Goal: Task Accomplishment & Management: Use online tool/utility

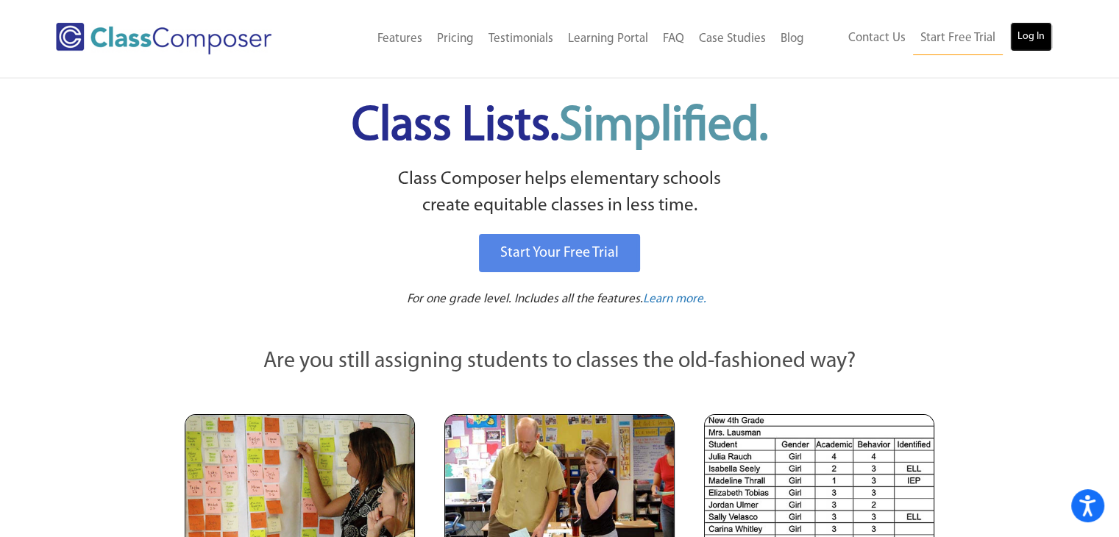
click at [1045, 29] on link "Log In" at bounding box center [1031, 36] width 42 height 29
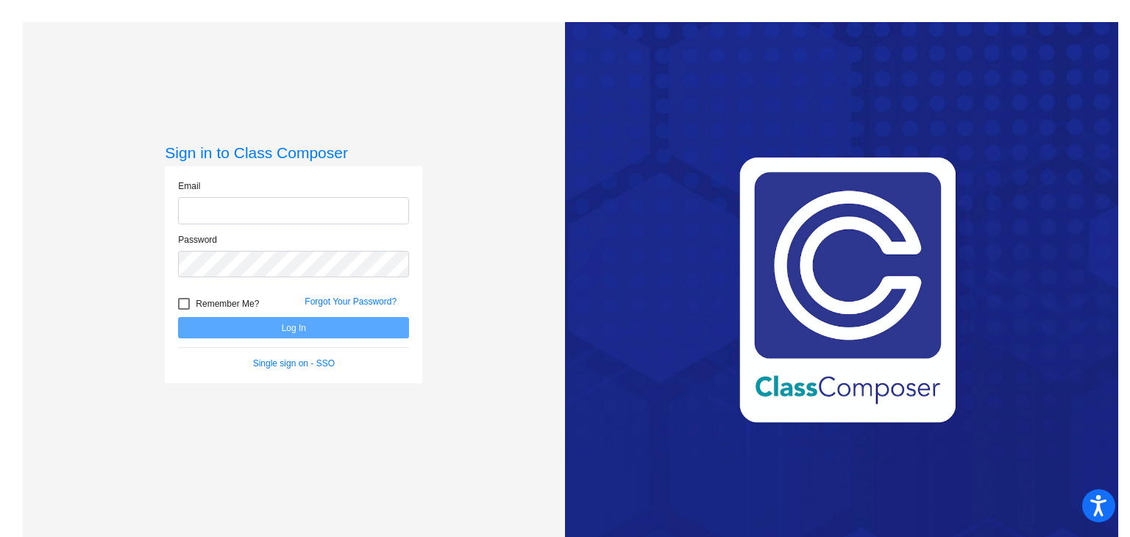
click at [278, 216] on input "email" at bounding box center [293, 210] width 231 height 27
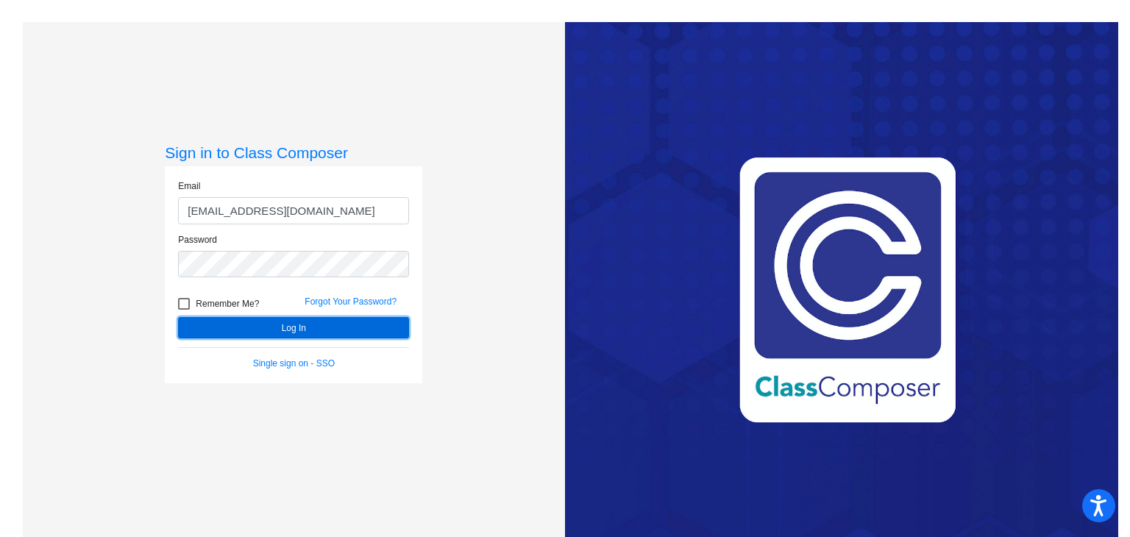
click at [285, 328] on button "Log In" at bounding box center [293, 327] width 231 height 21
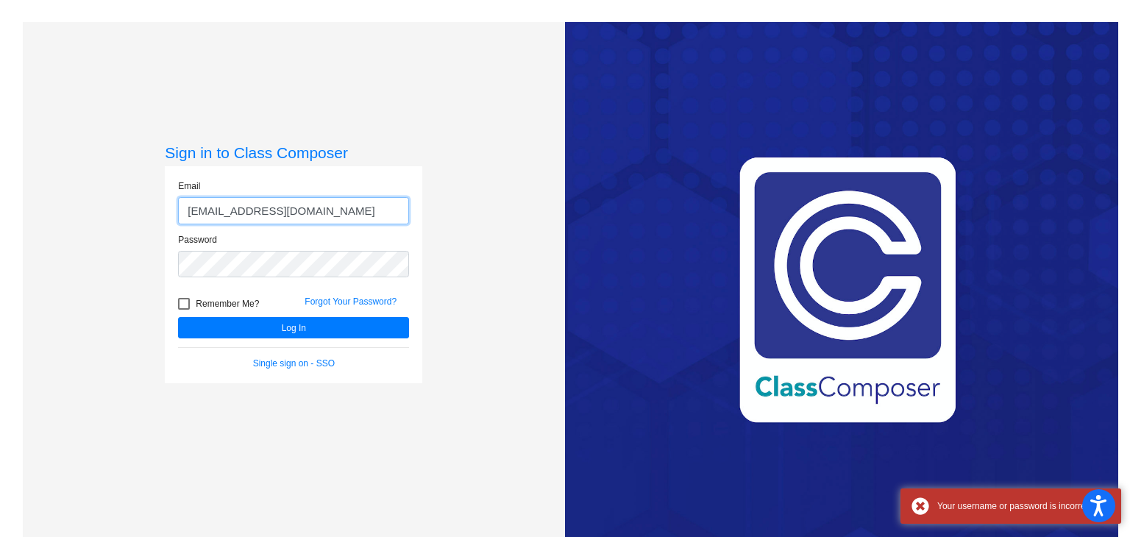
click at [369, 205] on input "[EMAIL_ADDRESS][DOMAIN_NAME]" at bounding box center [293, 210] width 231 height 27
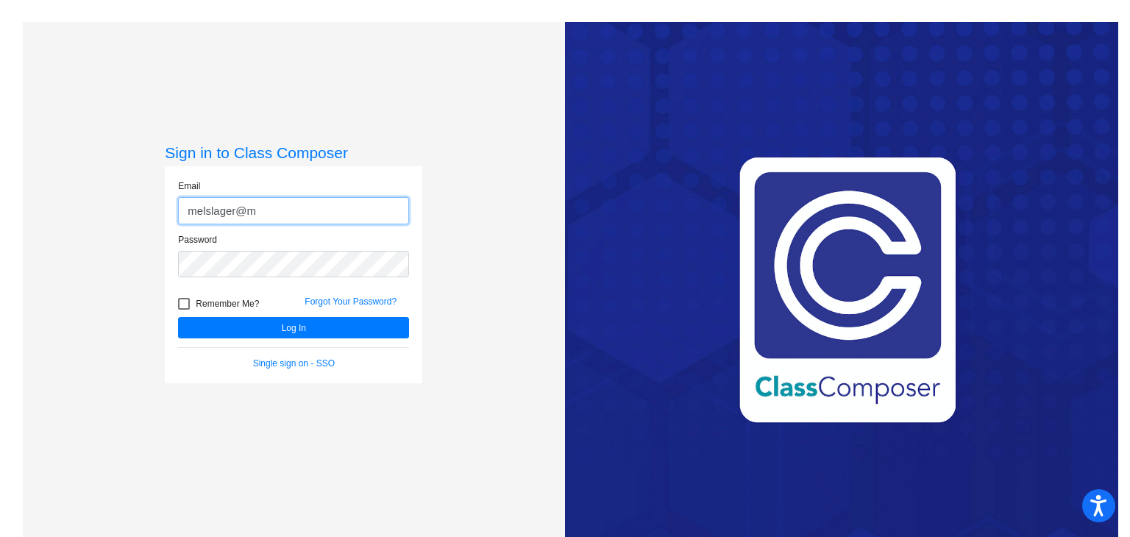
type input "[EMAIL_ADDRESS][DOMAIN_NAME]"
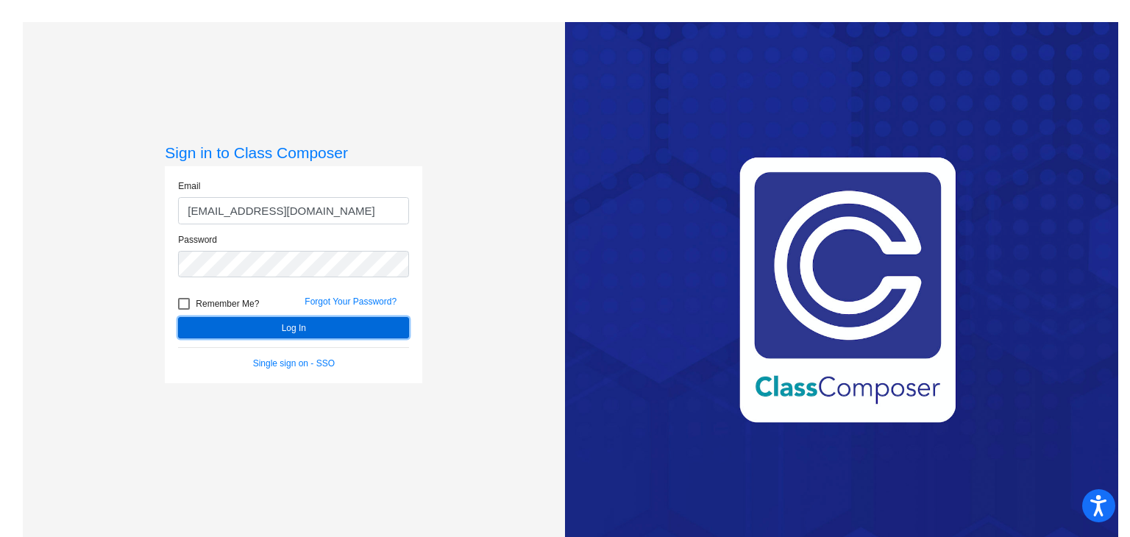
click at [288, 323] on button "Log In" at bounding box center [293, 327] width 231 height 21
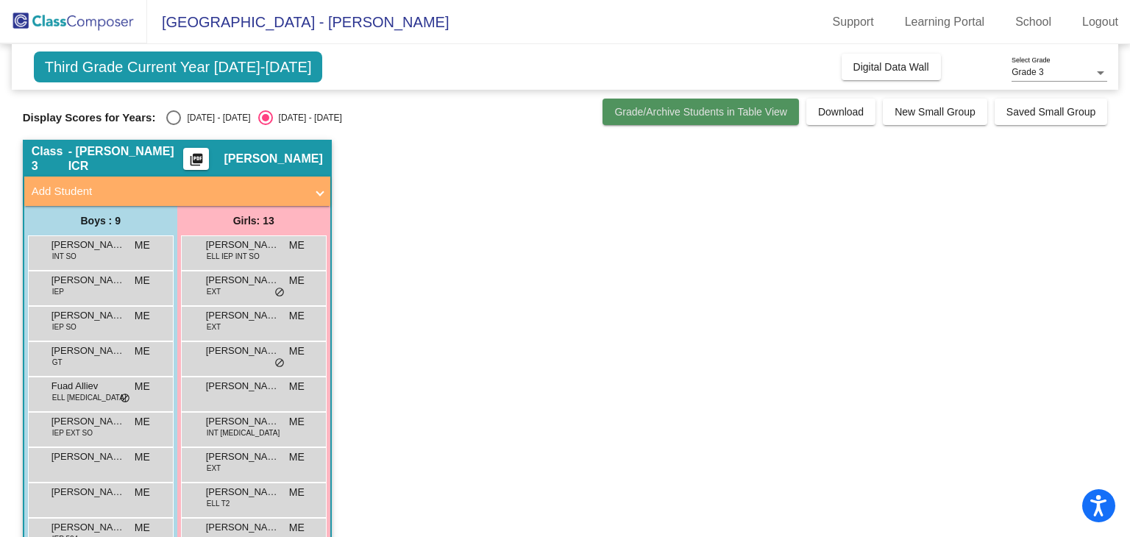
click at [759, 118] on button "Grade/Archive Students in Table View" at bounding box center [701, 112] width 196 height 26
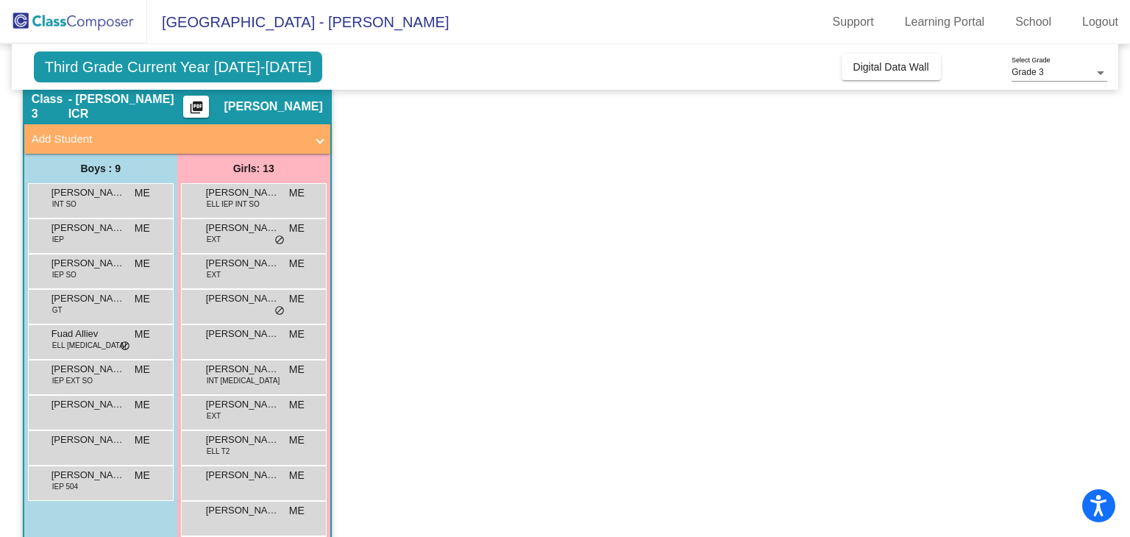
scroll to position [180, 0]
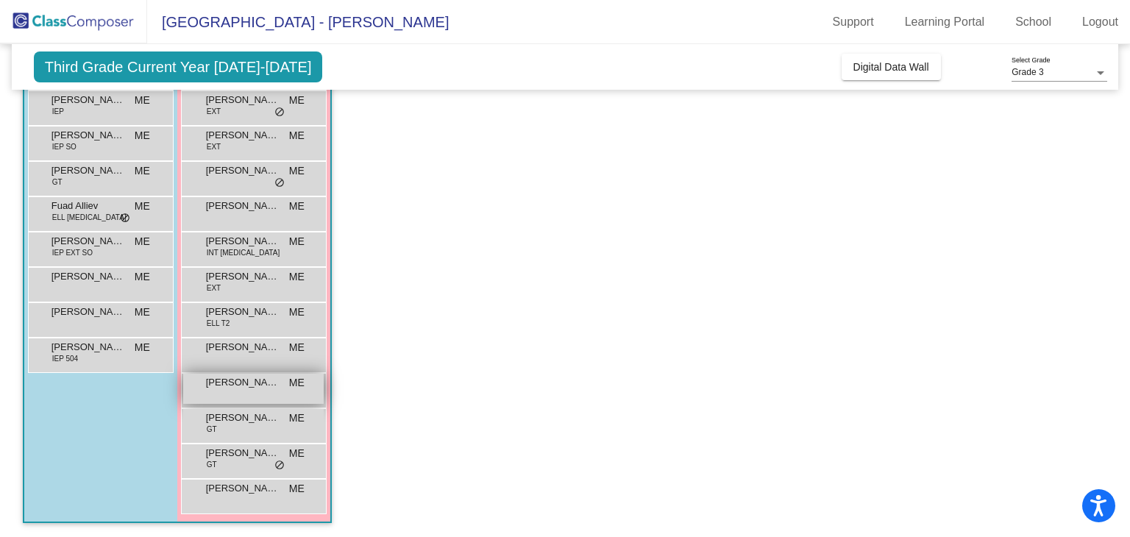
click at [261, 388] on div "[PERSON_NAME] ([PERSON_NAME]) [PERSON_NAME] ME lock do_not_disturb_alt" at bounding box center [253, 389] width 141 height 30
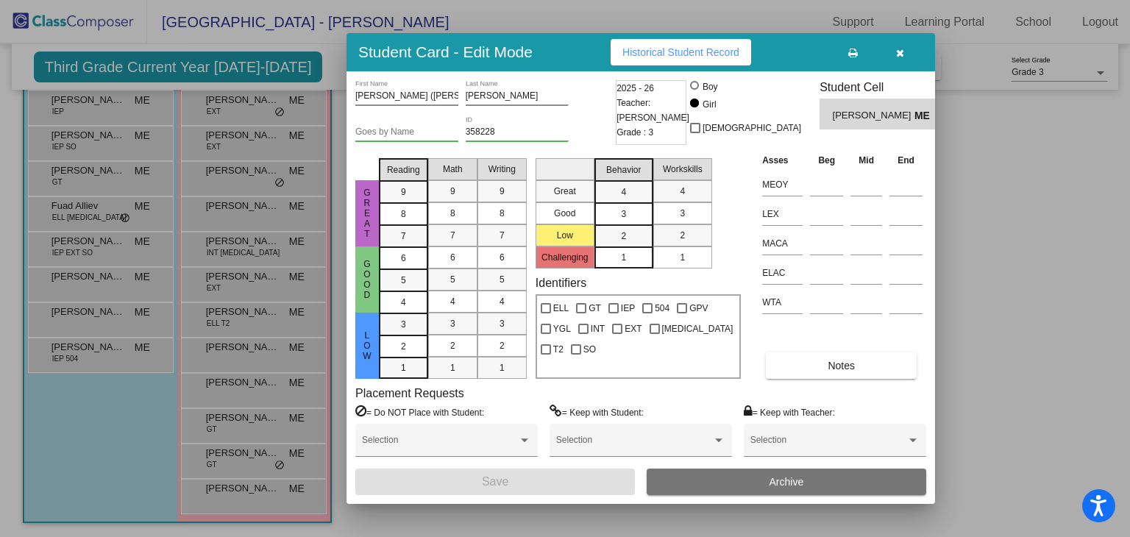
click at [998, 192] on div at bounding box center [565, 268] width 1130 height 537
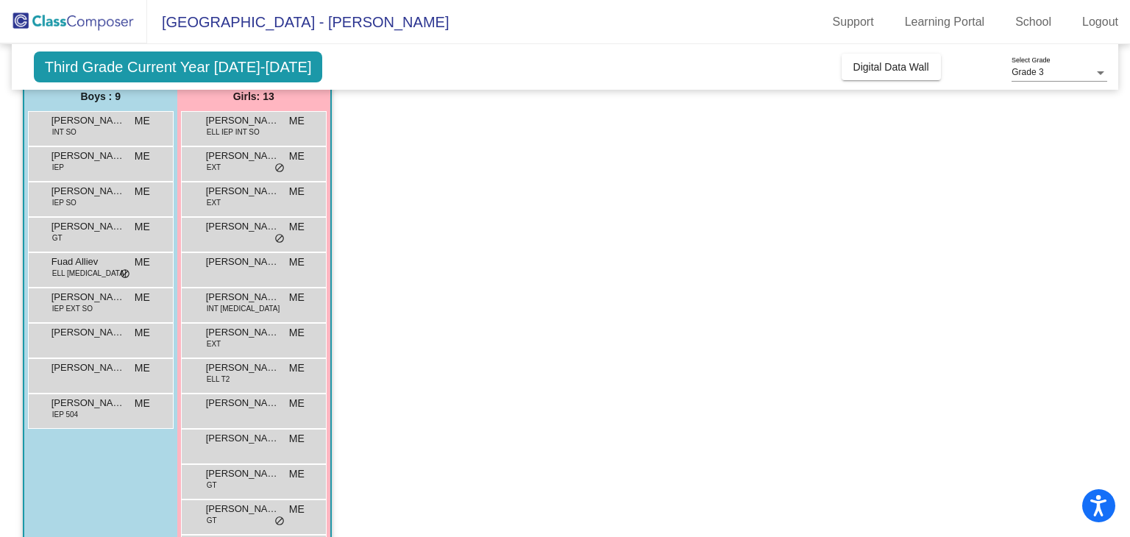
scroll to position [124, 0]
click at [240, 458] on div "[PERSON_NAME] ([PERSON_NAME]) [PERSON_NAME] ME lock do_not_disturb_alt" at bounding box center [253, 445] width 141 height 30
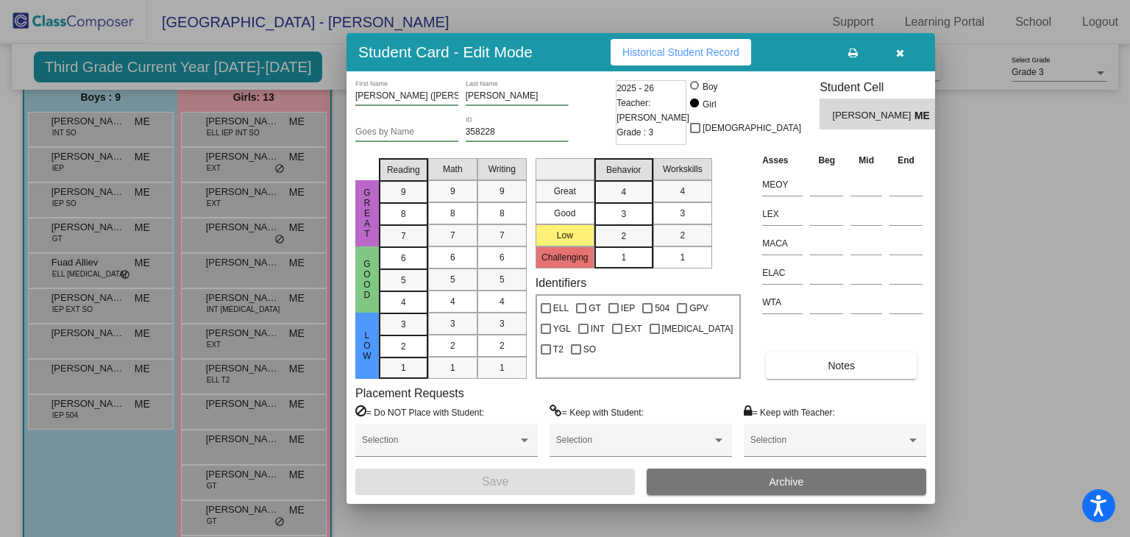
click at [1129, 193] on div at bounding box center [565, 268] width 1130 height 537
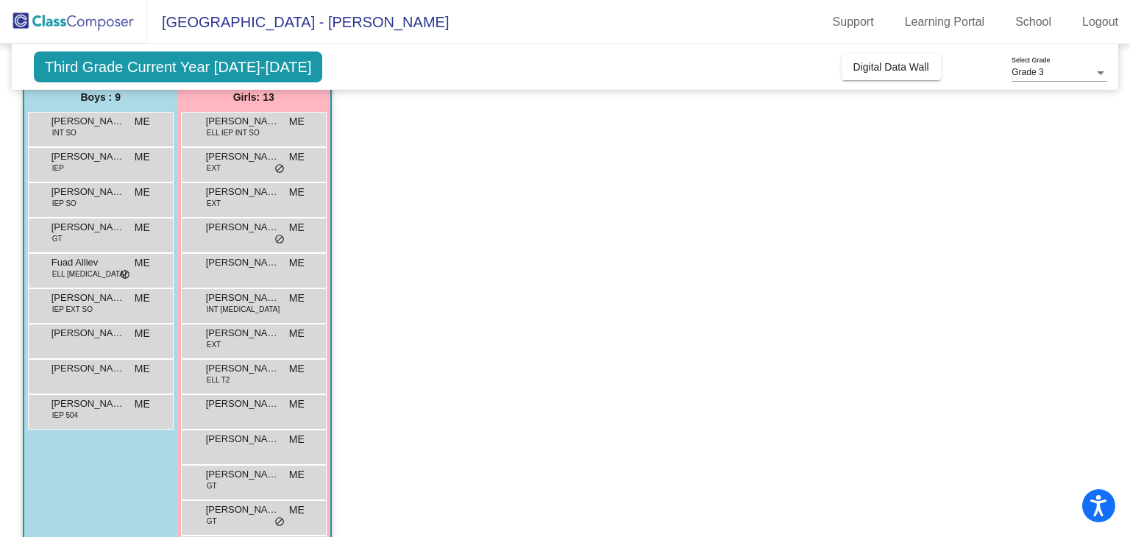
scroll to position [130, 0]
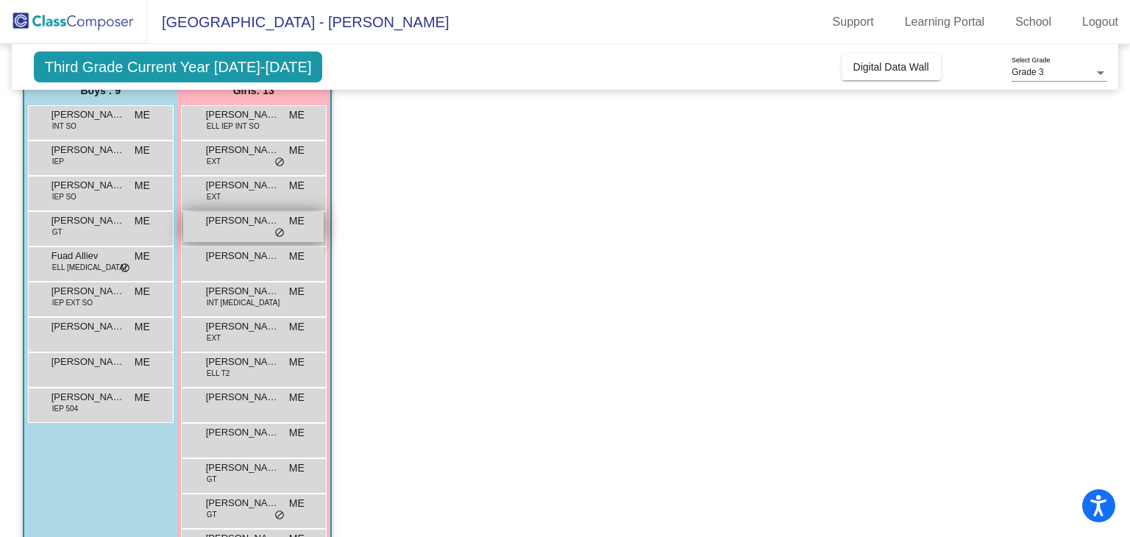
click at [227, 214] on span "[PERSON_NAME]" at bounding box center [243, 220] width 74 height 15
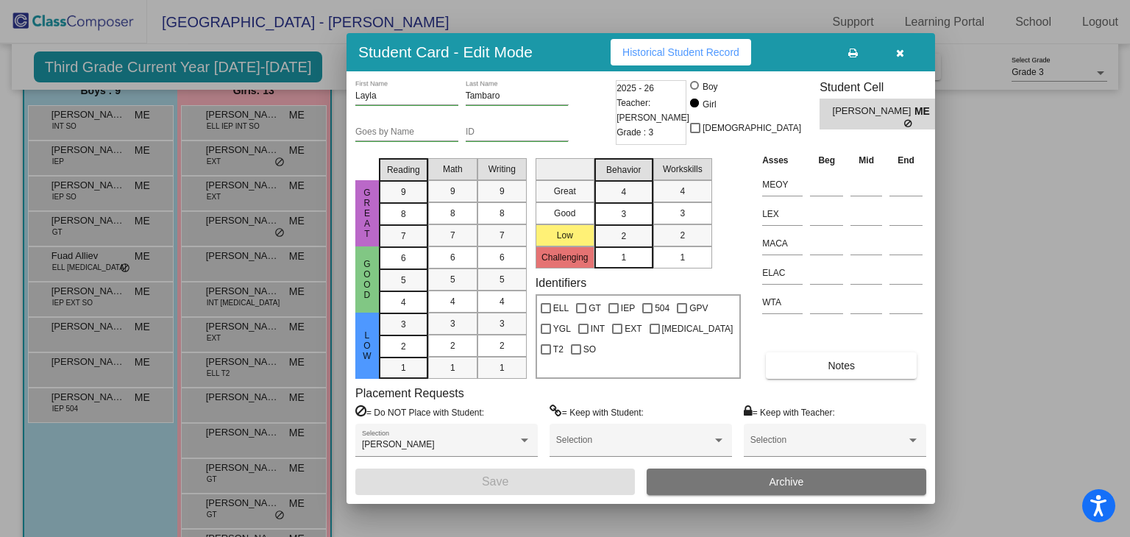
click at [971, 210] on div at bounding box center [565, 268] width 1130 height 537
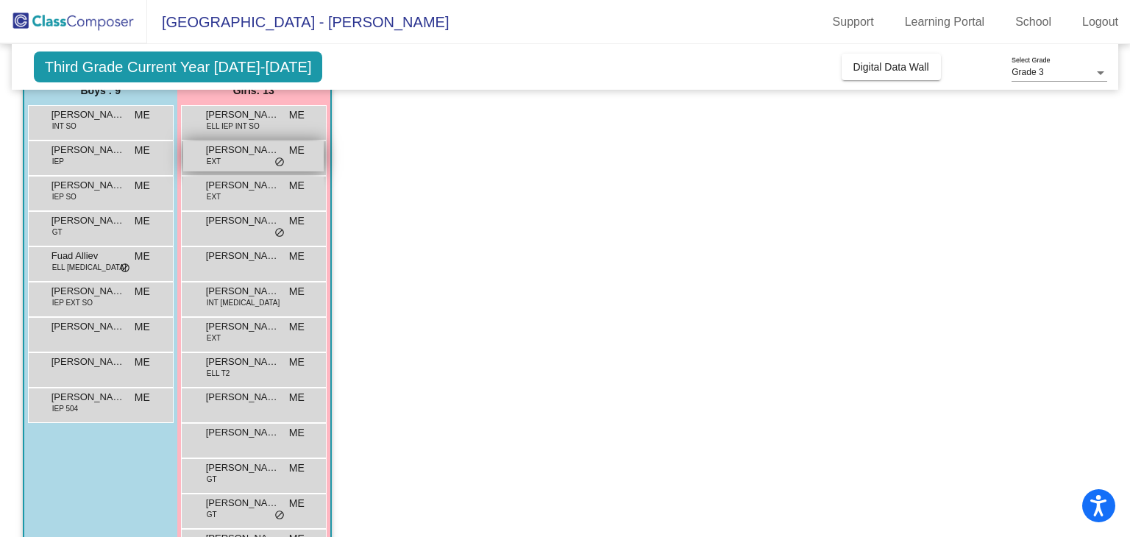
click at [277, 148] on span "[PERSON_NAME]" at bounding box center [243, 150] width 74 height 15
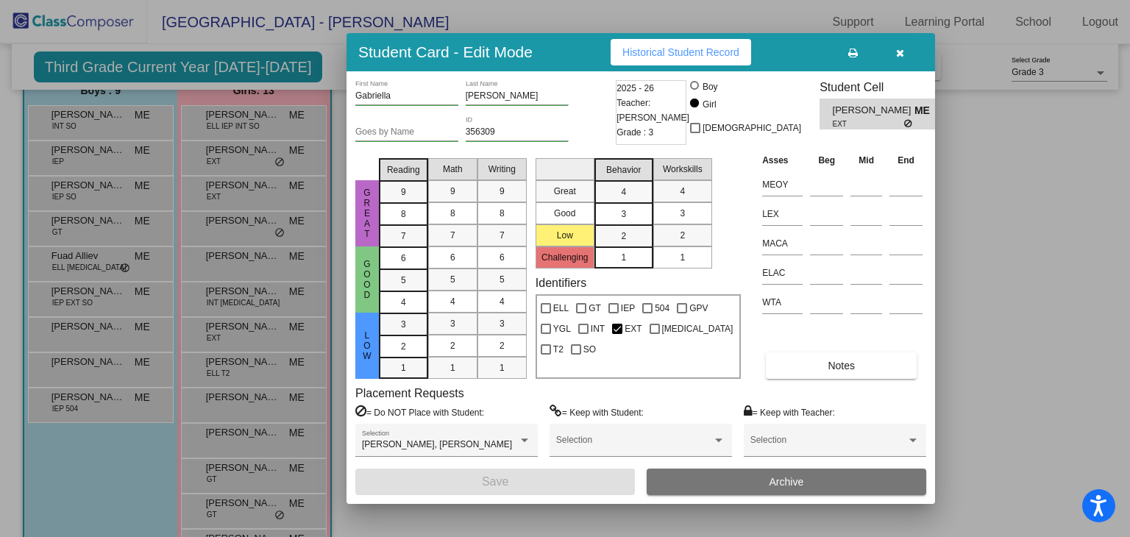
click at [1012, 265] on div at bounding box center [565, 268] width 1130 height 537
